Goal: Use online tool/utility: Use online tool/utility

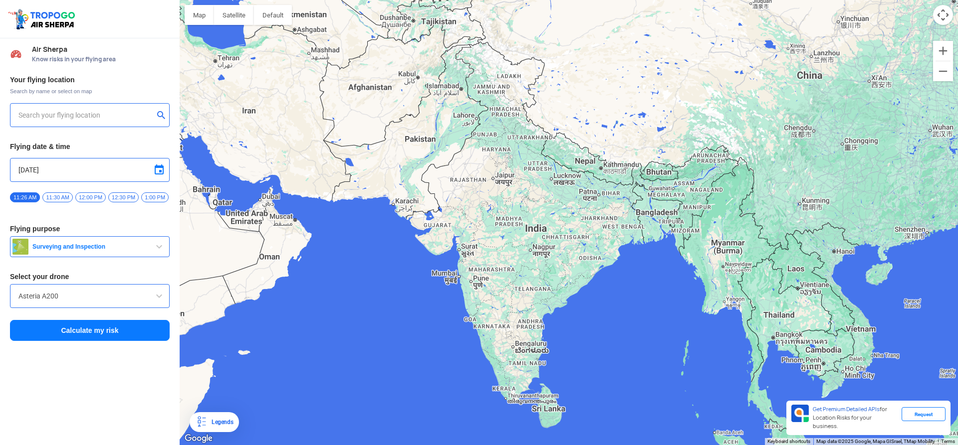
click at [85, 138] on div "Your flying location Search by name or select on map Flying date & time [DATE] …" at bounding box center [90, 208] width 180 height 277
click at [90, 118] on input "text" at bounding box center [85, 115] width 135 height 12
type input "[STREET_ADDRESS]"
click at [163, 117] on img at bounding box center [162, 115] width 10 height 10
click at [98, 120] on input "text" at bounding box center [85, 115] width 135 height 12
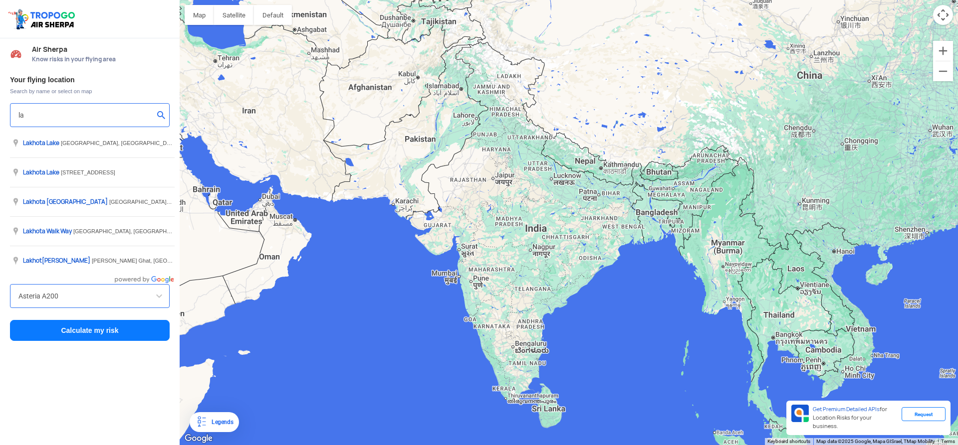
type input "l"
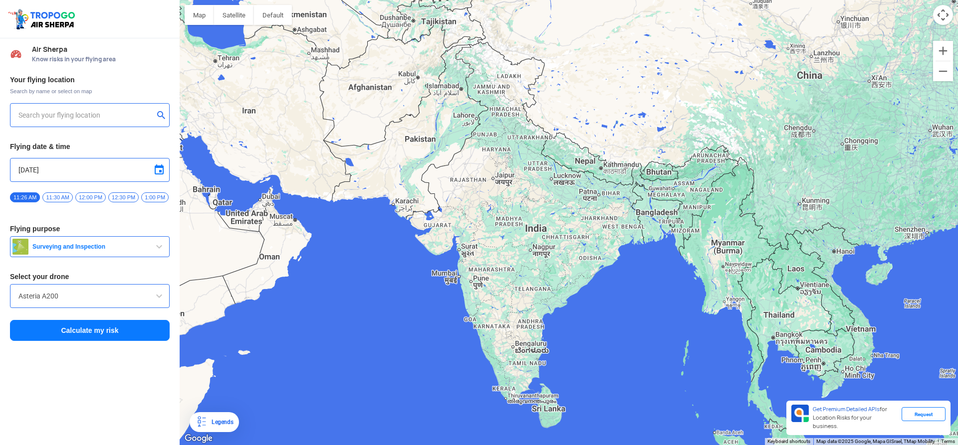
type input "d"
type input "Vijarkhi, [GEOGRAPHIC_DATA] 361110, [GEOGRAPHIC_DATA]"
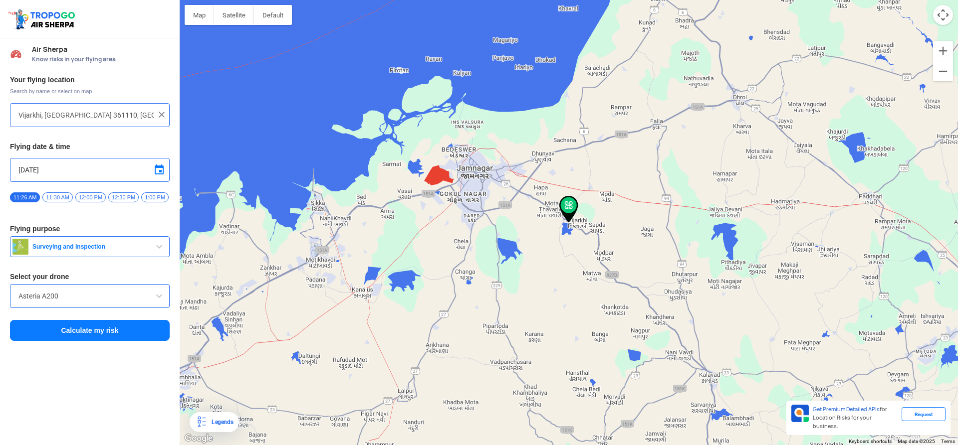
click at [157, 172] on span at bounding box center [159, 170] width 12 height 12
click at [100, 252] on span "30" at bounding box center [101, 255] width 11 height 11
type input "[DATE]"
click at [161, 298] on span at bounding box center [159, 296] width 12 height 12
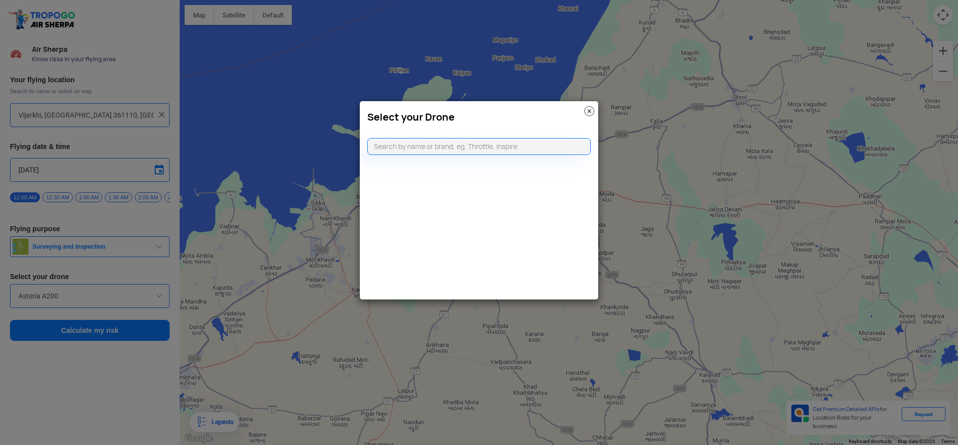
click at [591, 112] on img at bounding box center [589, 111] width 10 height 10
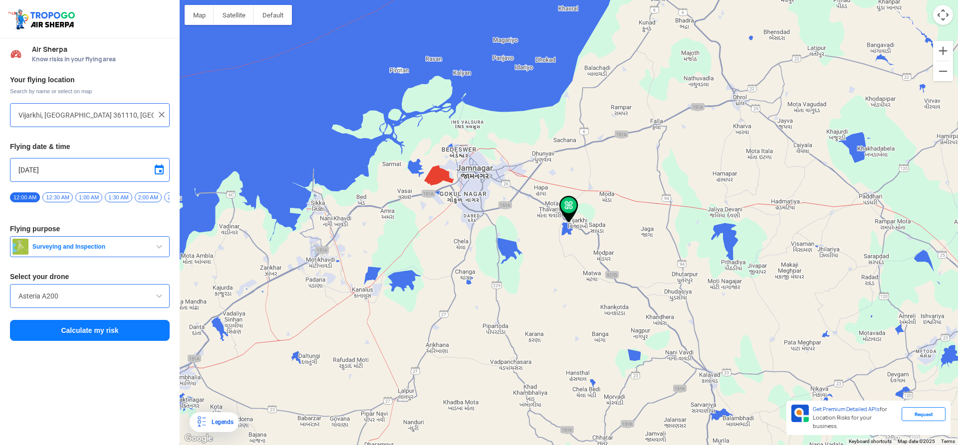
click at [91, 334] on button "Calculate my risk" at bounding box center [90, 330] width 160 height 21
